Goal: Task Accomplishment & Management: Use online tool/utility

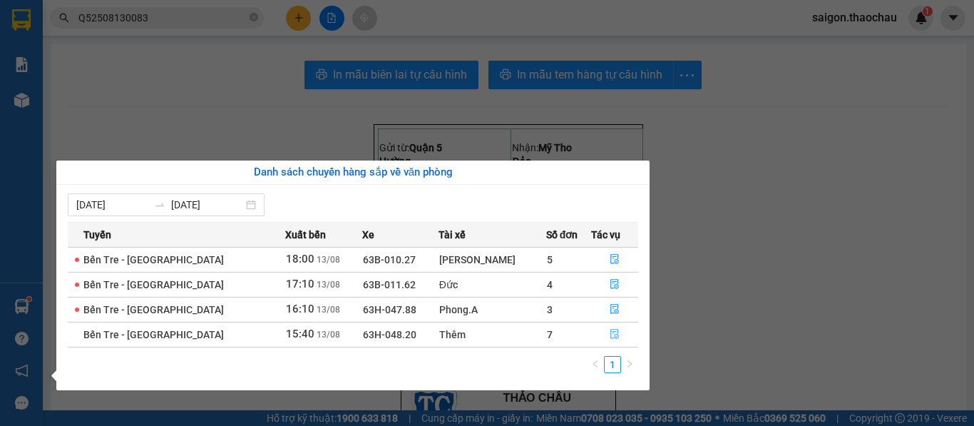
click at [602, 326] on button "button" at bounding box center [615, 334] width 46 height 23
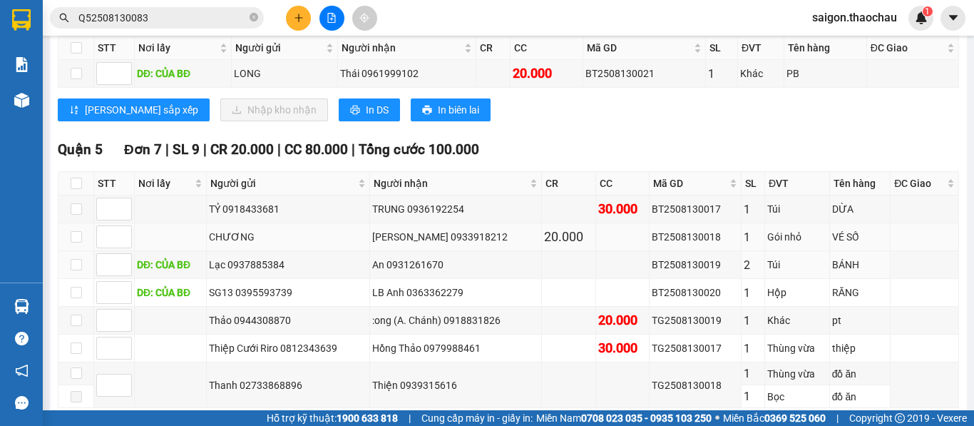
scroll to position [285, 0]
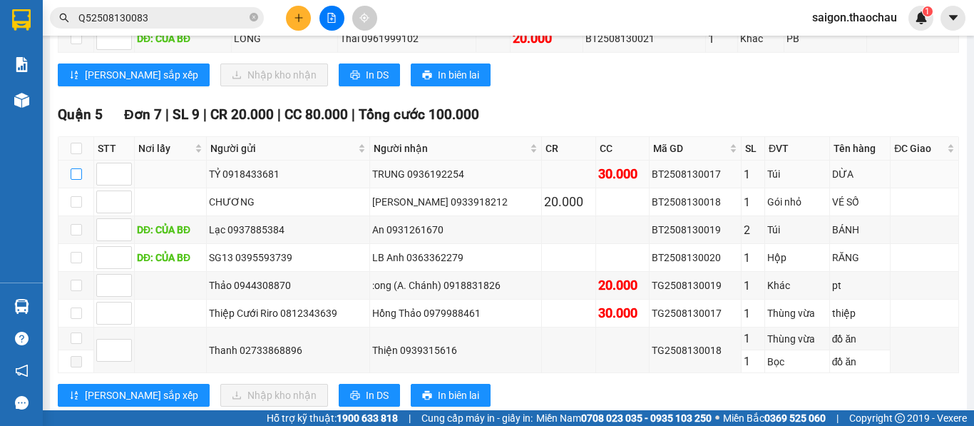
click at [74, 180] on input "checkbox" at bounding box center [76, 173] width 11 height 11
checkbox input "true"
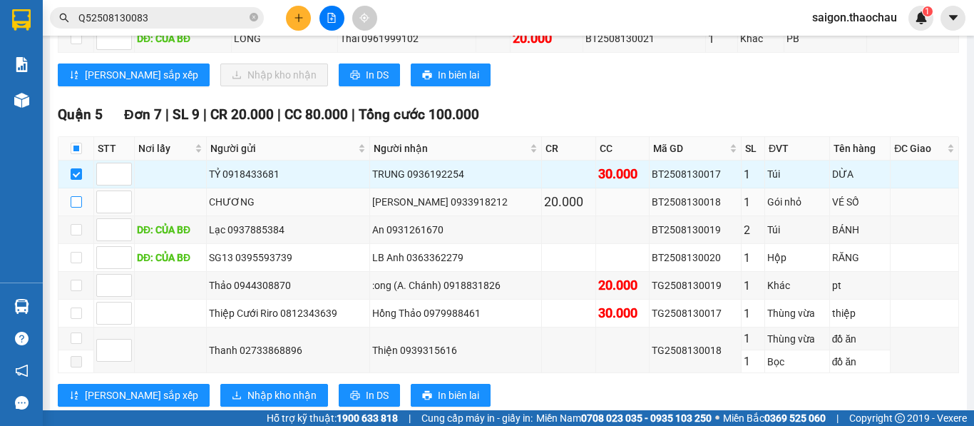
click at [73, 207] on input "checkbox" at bounding box center [76, 201] width 11 height 11
checkbox input "true"
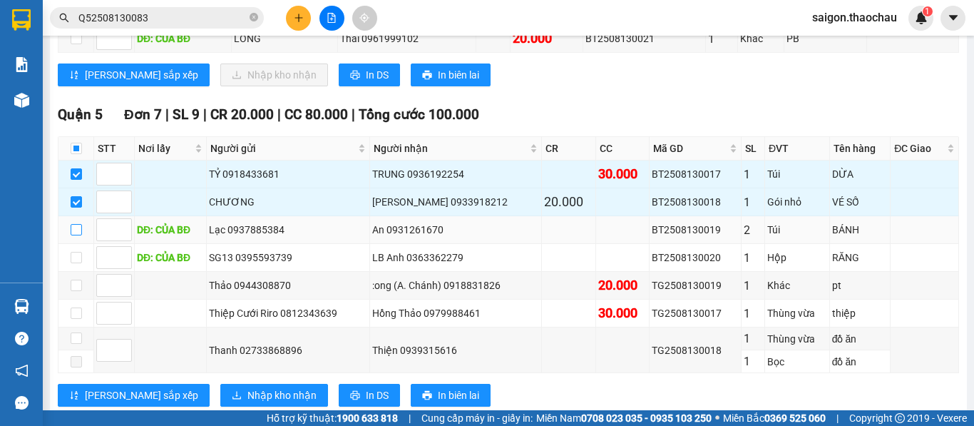
click at [76, 235] on input "checkbox" at bounding box center [76, 229] width 11 height 11
checkbox input "true"
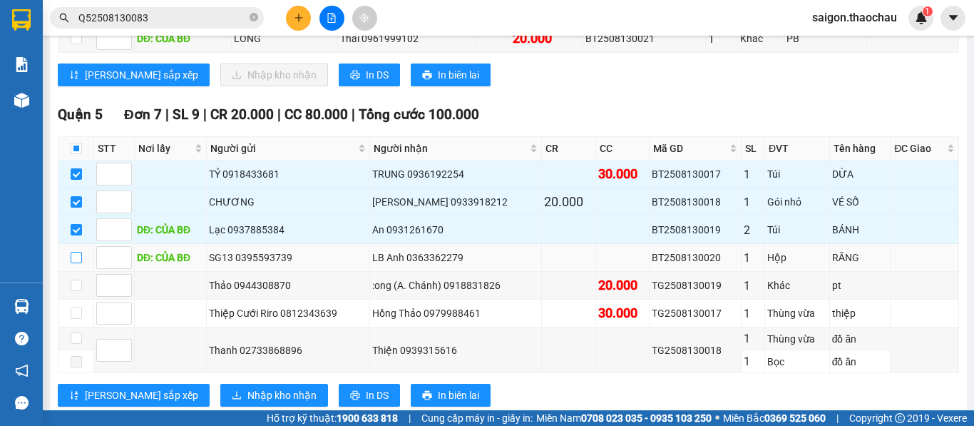
click at [72, 263] on input "checkbox" at bounding box center [76, 257] width 11 height 11
checkbox input "true"
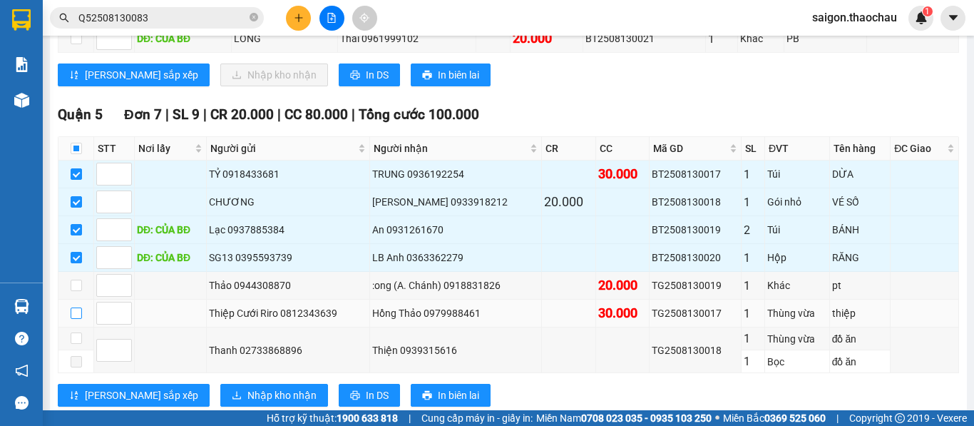
click at [77, 319] on input "checkbox" at bounding box center [76, 312] width 11 height 11
checkbox input "true"
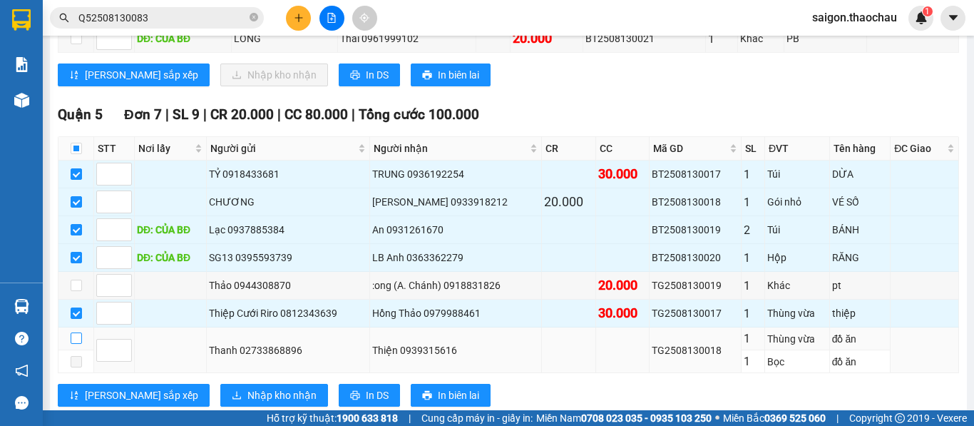
click at [78, 344] on input "checkbox" at bounding box center [76, 337] width 11 height 11
checkbox input "true"
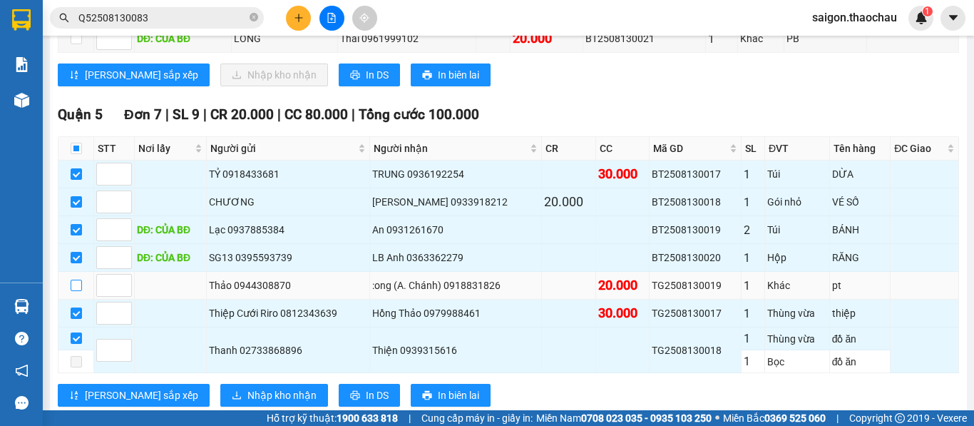
click at [71, 291] on input "checkbox" at bounding box center [76, 284] width 11 height 11
checkbox input "true"
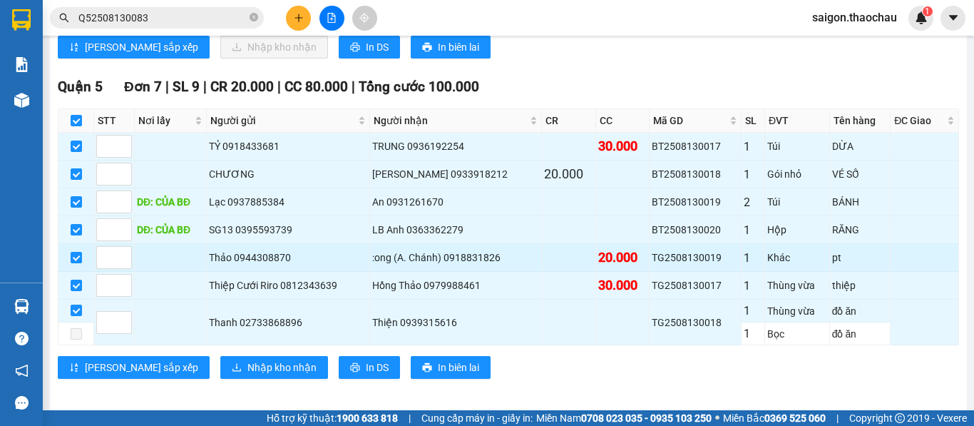
scroll to position [334, 0]
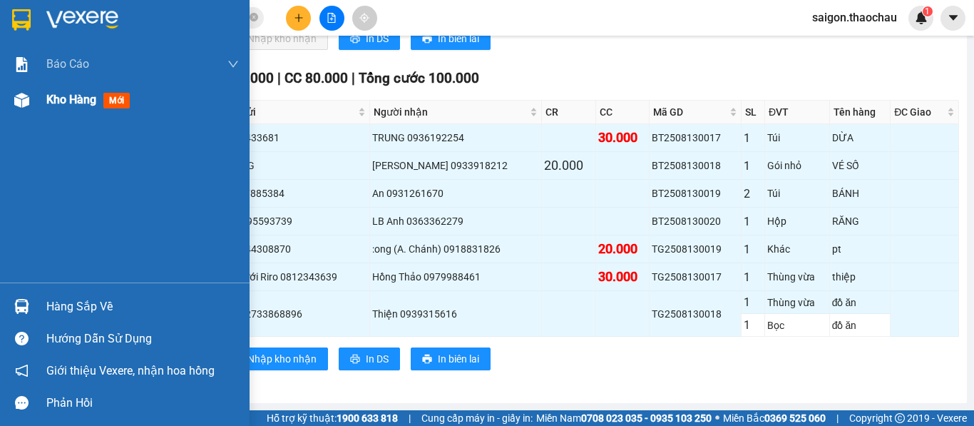
click at [53, 100] on span "Kho hàng" at bounding box center [71, 100] width 50 height 14
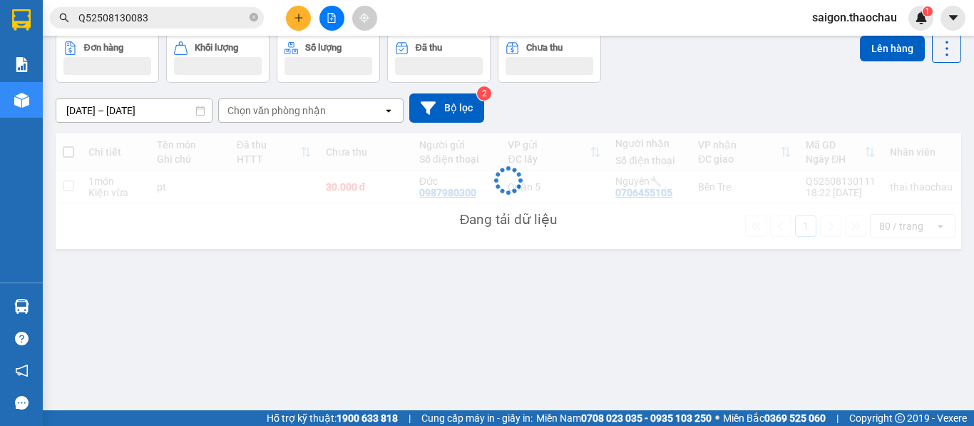
scroll to position [66, 0]
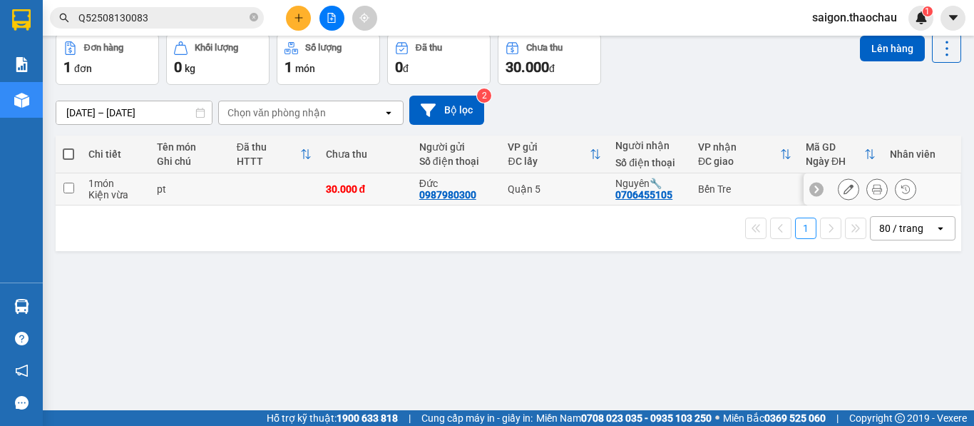
click at [867, 185] on button at bounding box center [877, 189] width 20 height 25
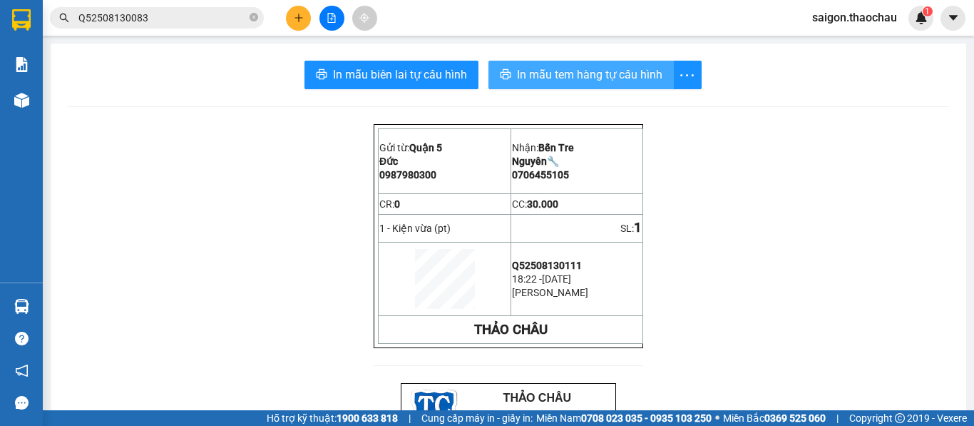
click at [582, 82] on span "In mẫu tem hàng tự cấu hình" at bounding box center [589, 75] width 145 height 18
